Goal: Information Seeking & Learning: Learn about a topic

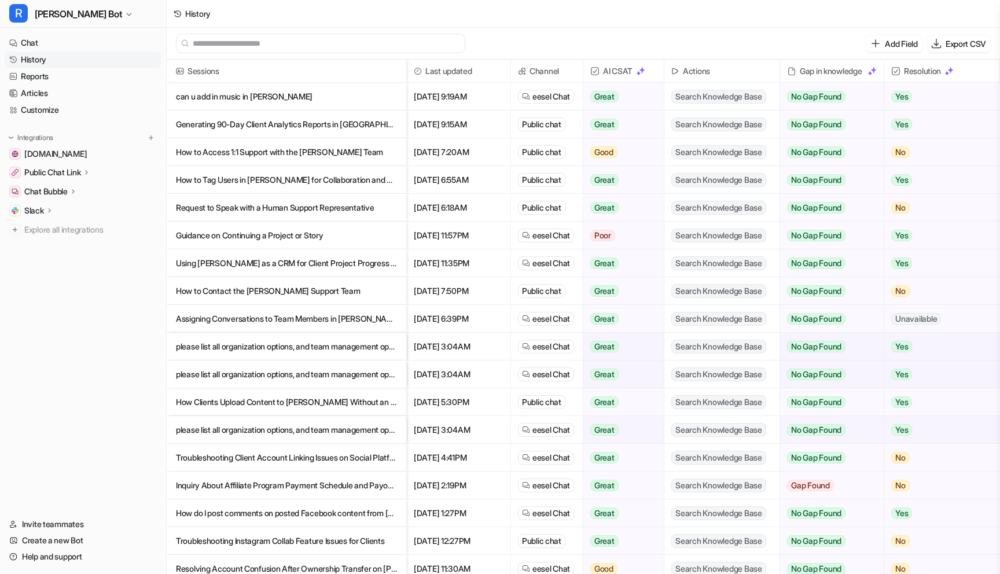
click at [208, 96] on p "can u add in music in [PERSON_NAME]" at bounding box center [286, 97] width 221 height 28
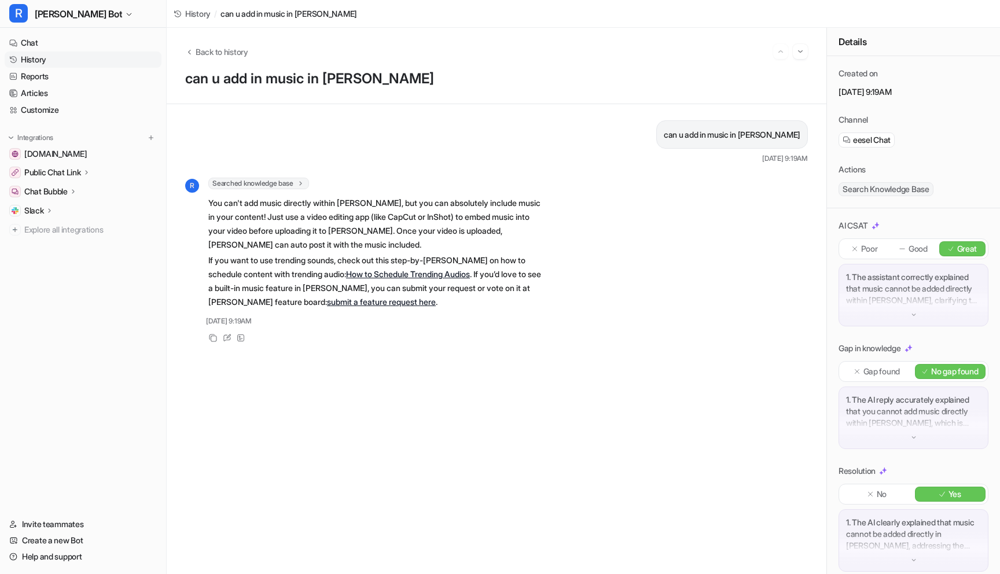
click at [46, 63] on link "History" at bounding box center [83, 59] width 157 height 16
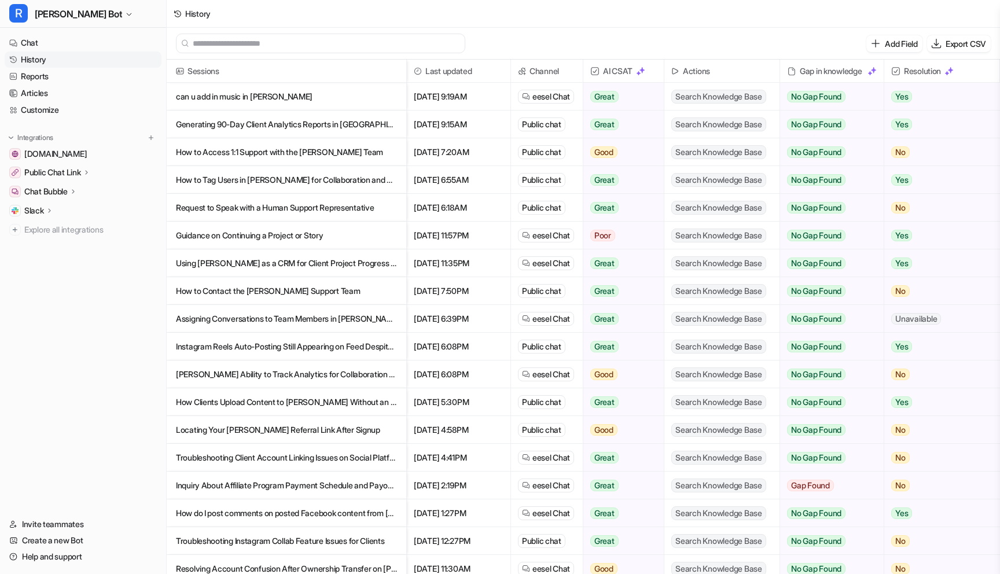
click at [252, 128] on p "Generating 90-Day Client Analytics Reports in [GEOGRAPHIC_DATA]" at bounding box center [286, 124] width 221 height 28
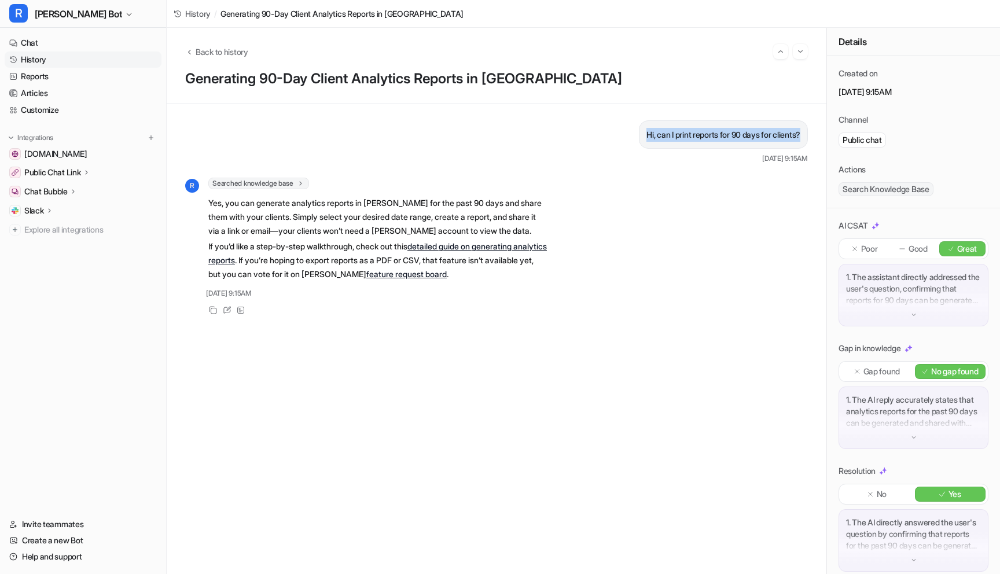
drag, startPoint x: 633, startPoint y: 135, endPoint x: 810, endPoint y: 135, distance: 176.5
click at [810, 135] on div "Hi, can I print reports for 90 days for clients? [DATE] 9:15AM R Searched knowl…" at bounding box center [497, 339] width 660 height 470
click at [37, 59] on link "History" at bounding box center [83, 59] width 157 height 16
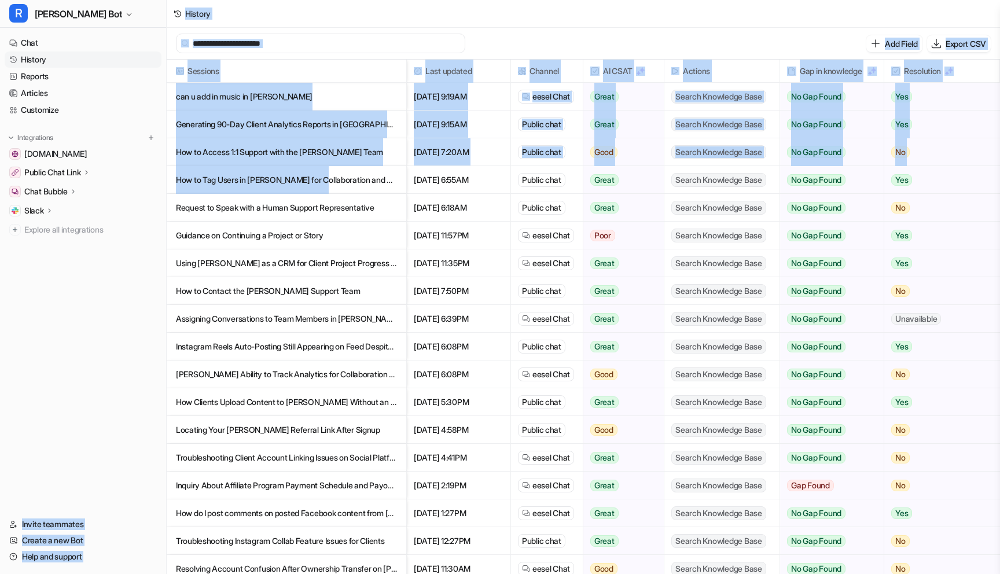
drag, startPoint x: 319, startPoint y: 184, endPoint x: 135, endPoint y: 277, distance: 205.9
click at [136, 276] on div "R [PERSON_NAME] Bot Chat History Reports Articles Customize Integrations [DOMAI…" at bounding box center [500, 287] width 1000 height 574
click at [135, 277] on nav "Chat History Reports Articles Customize Integrations [DOMAIN_NAME] Public Chat …" at bounding box center [83, 268] width 166 height 477
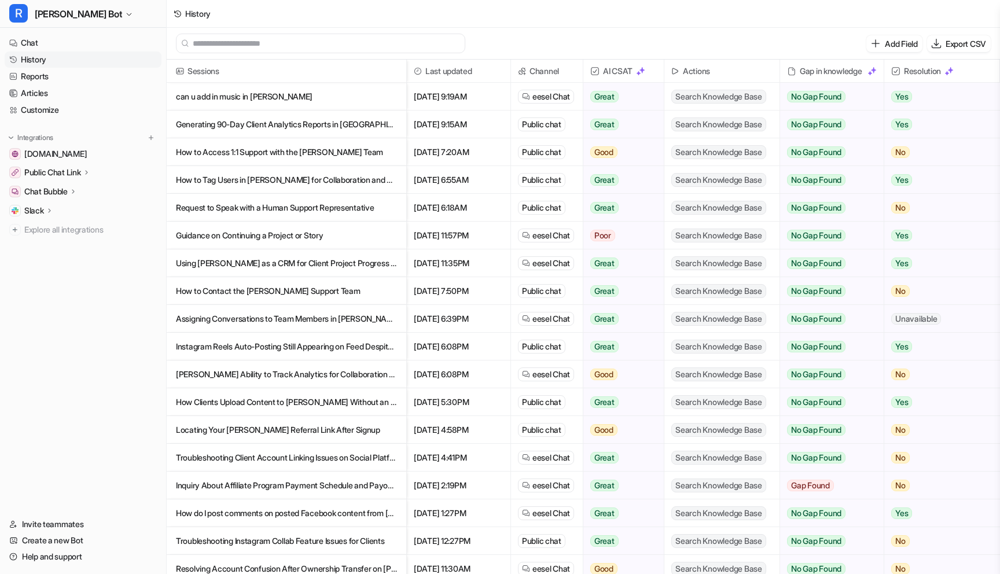
click at [353, 155] on p "How to Access 1:1 Support with the [PERSON_NAME] Team" at bounding box center [286, 152] width 221 height 28
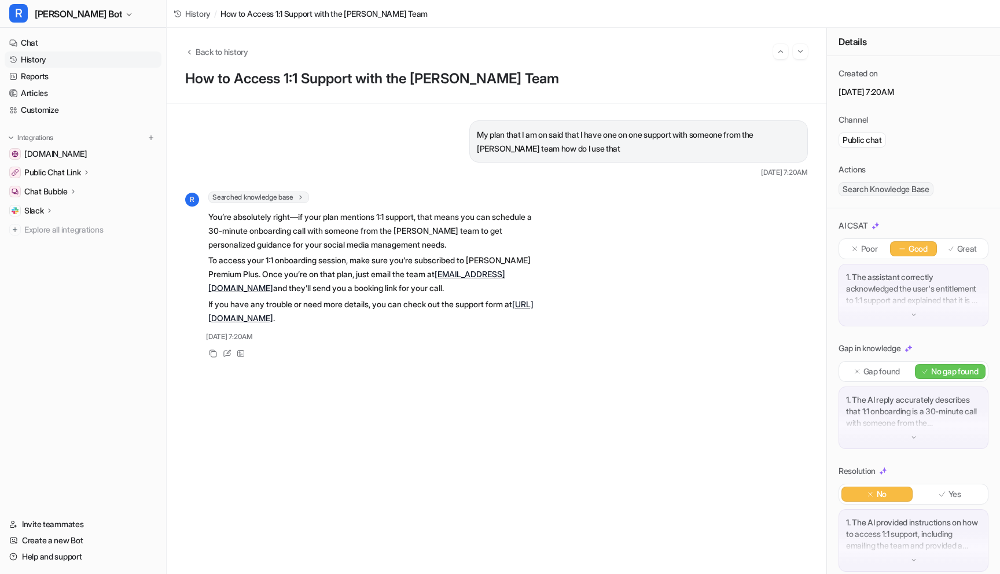
click at [102, 59] on link "History" at bounding box center [83, 59] width 157 height 16
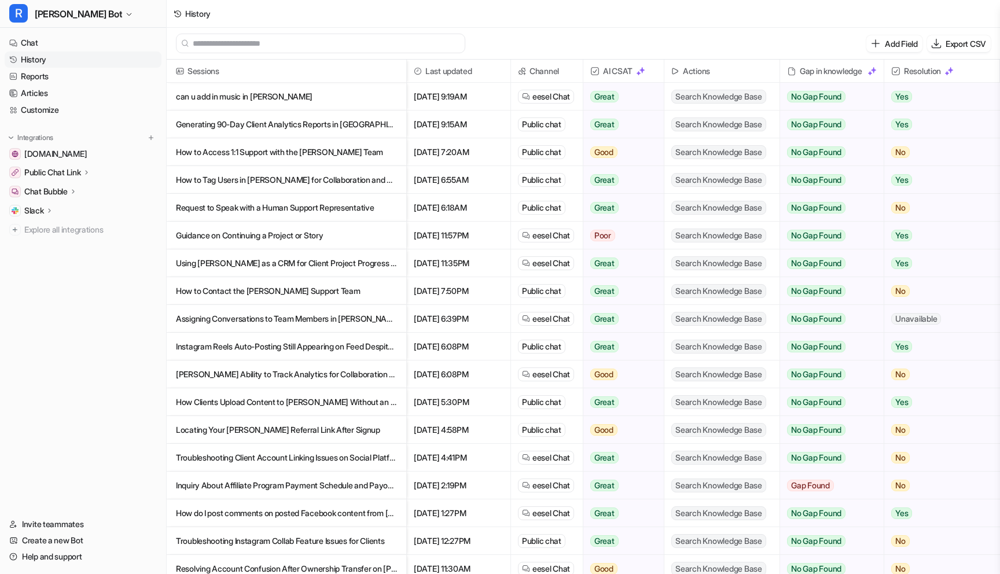
click at [273, 176] on p "How to Tag Users in [PERSON_NAME] for Collaboration and Social Posts" at bounding box center [286, 180] width 221 height 28
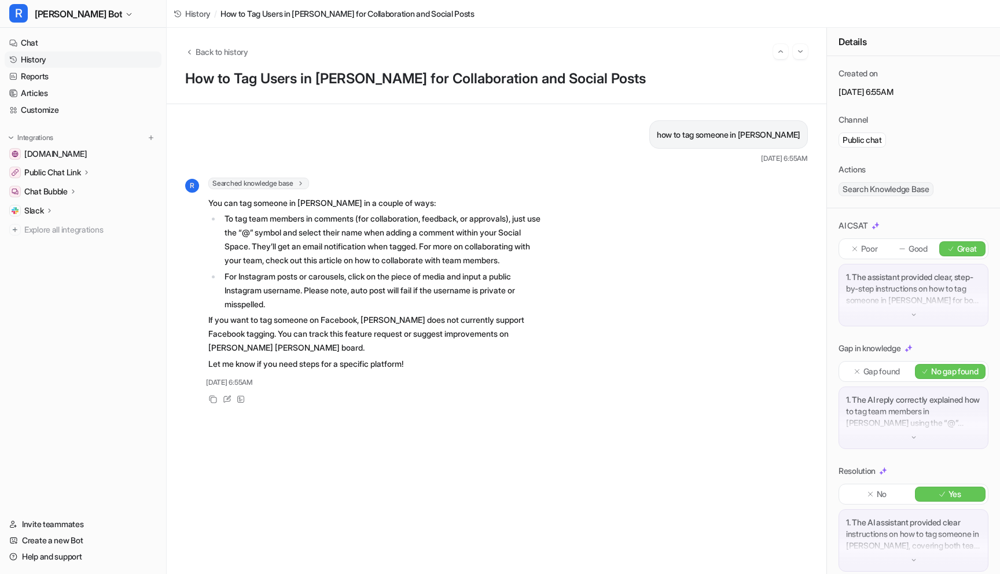
click at [392, 346] on p "If you want to tag someone on Facebook, [PERSON_NAME] does not currently suppor…" at bounding box center [377, 334] width 338 height 42
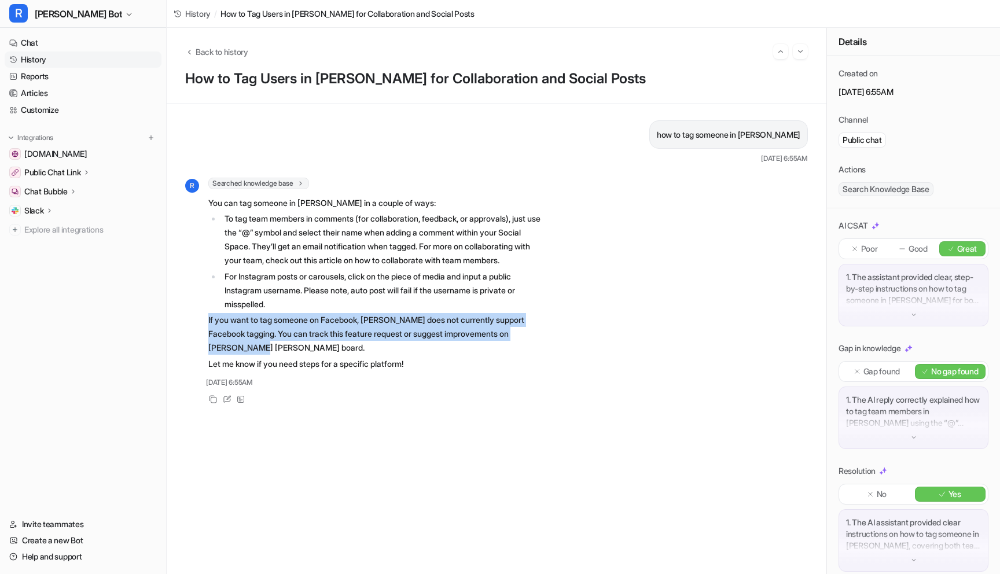
drag, startPoint x: 202, startPoint y: 337, endPoint x: 297, endPoint y: 359, distance: 98.1
click at [297, 359] on div "R Searched knowledge base search_queries : [ "how to tag someone in [PERSON_NAM…" at bounding box center [366, 275] width 362 height 195
click at [47, 57] on link "History" at bounding box center [83, 59] width 157 height 16
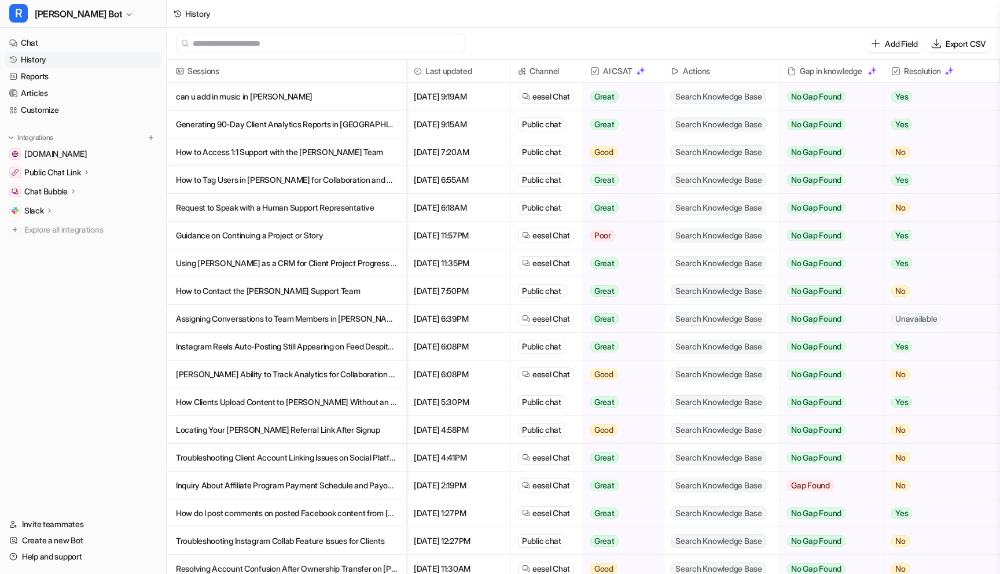
click at [261, 204] on p "Request to Speak with a Human Support Representative" at bounding box center [286, 208] width 221 height 28
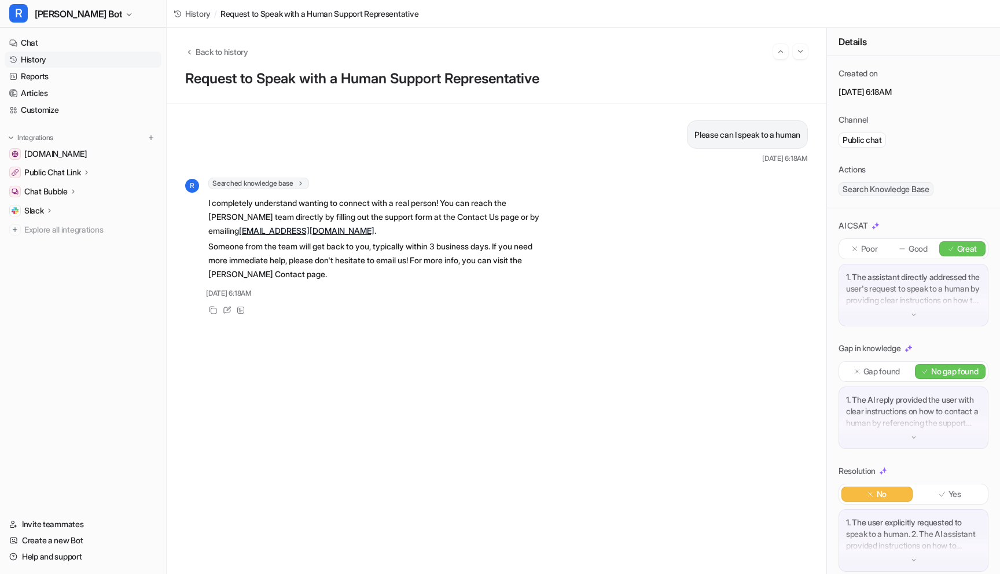
click at [33, 59] on link "History" at bounding box center [83, 59] width 157 height 16
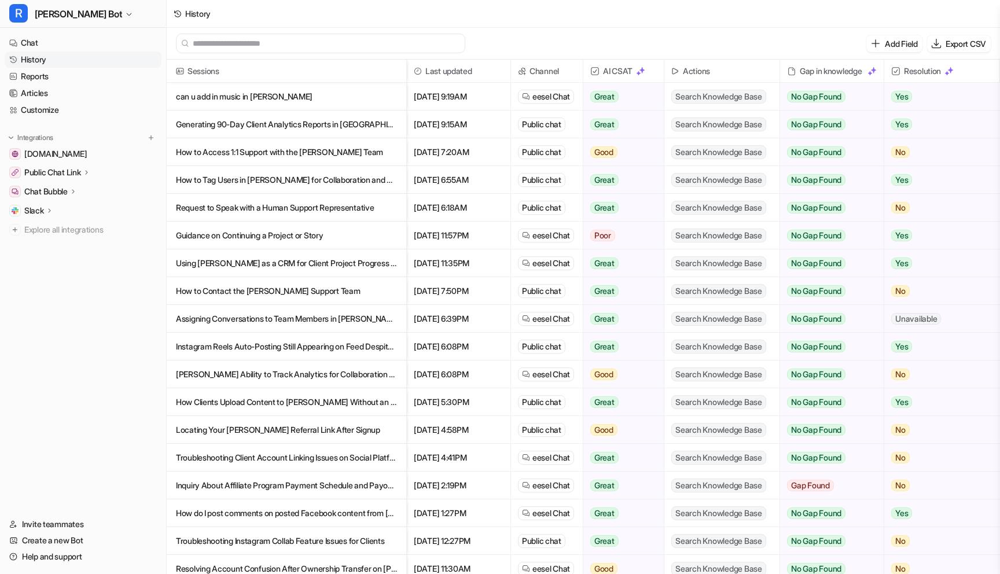
click at [305, 235] on p "Guidance on Continuing a Project or Story" at bounding box center [286, 236] width 221 height 28
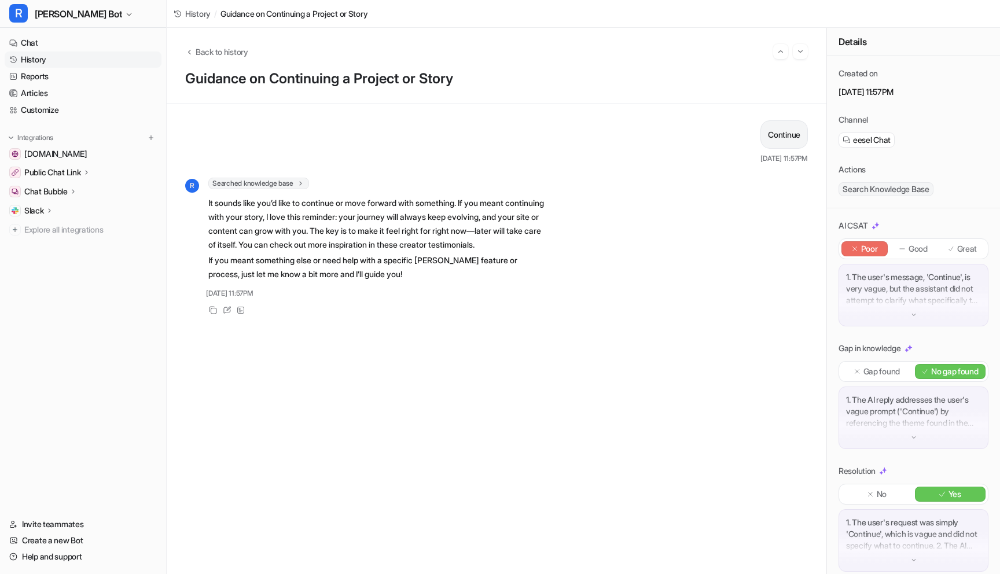
click at [35, 59] on link "History" at bounding box center [83, 59] width 157 height 16
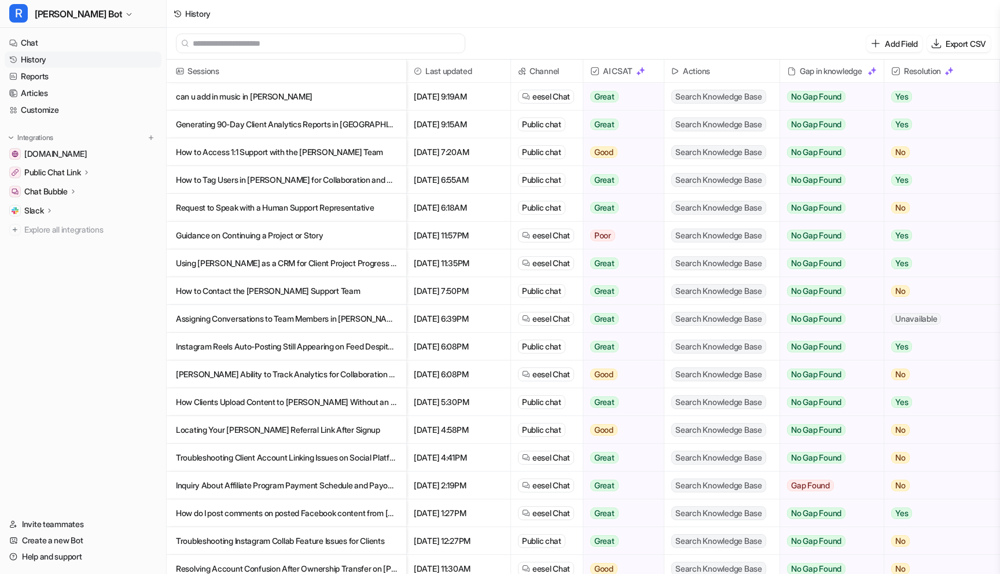
click at [264, 262] on p "Using [PERSON_NAME] as a CRM for Client Project Progress Without Social Media P…" at bounding box center [286, 263] width 221 height 28
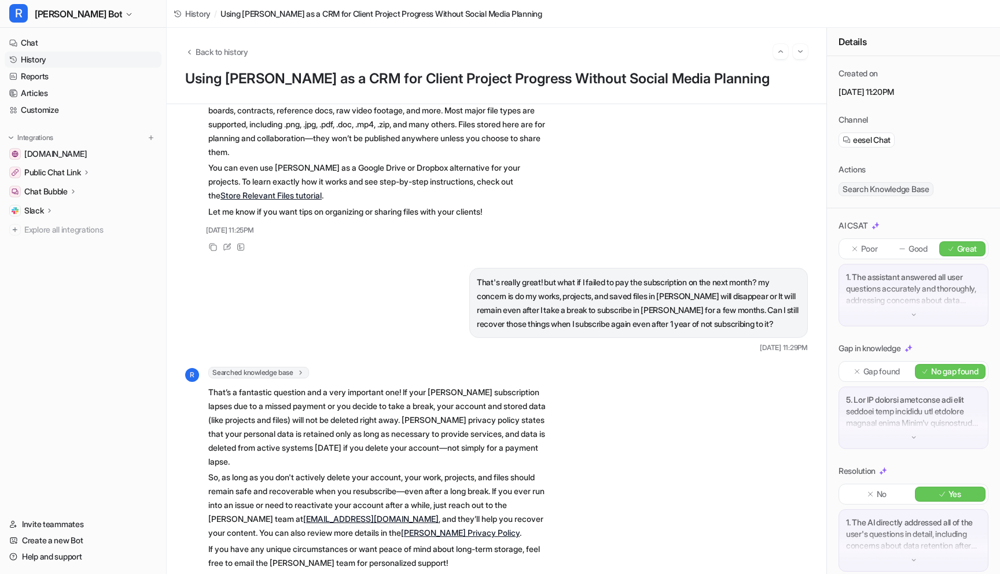
scroll to position [430, 0]
click at [78, 56] on link "History" at bounding box center [83, 59] width 157 height 16
